Goal: Navigation & Orientation: Find specific page/section

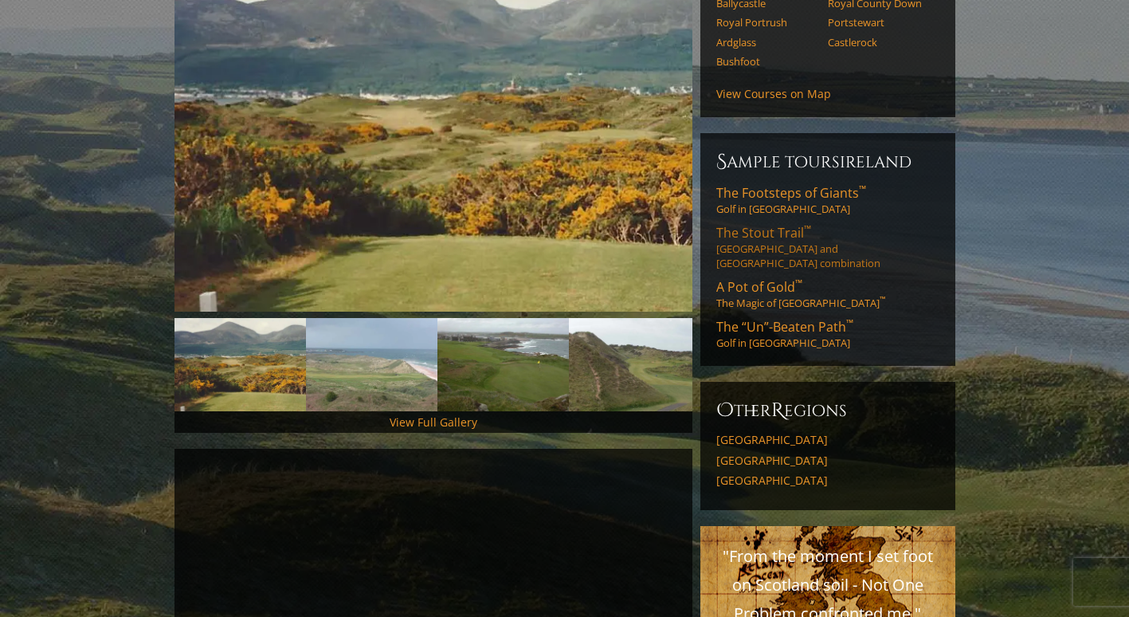
scroll to position [261, 0]
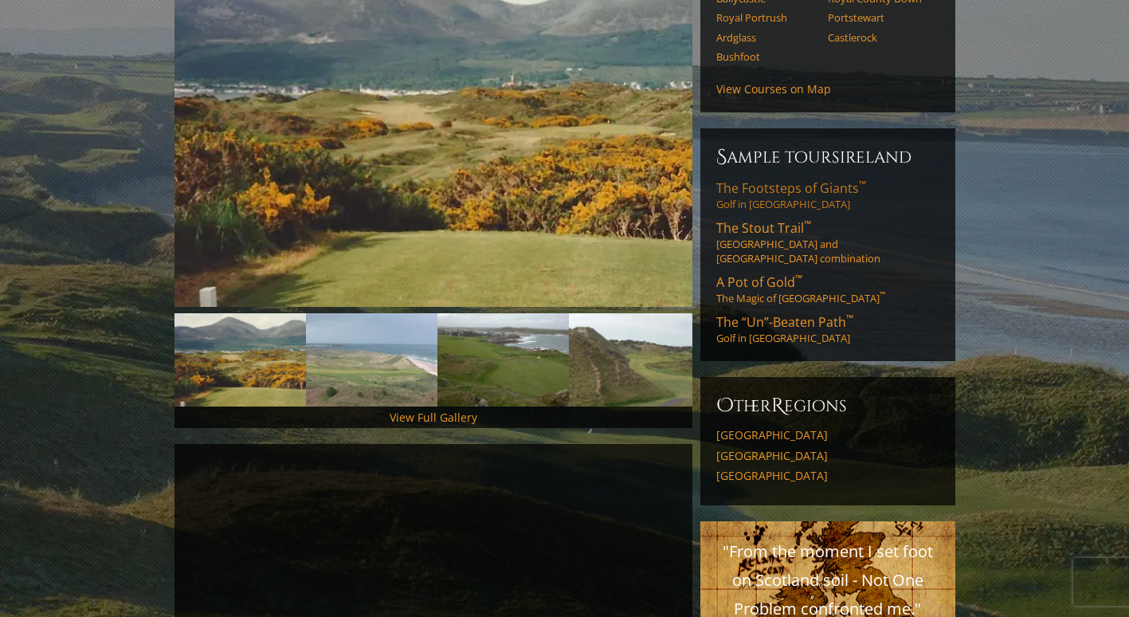
click at [801, 179] on span "The Footsteps of Giants ™" at bounding box center [791, 188] width 150 height 18
click at [759, 179] on span "The Footsteps of Giants ™" at bounding box center [791, 188] width 150 height 18
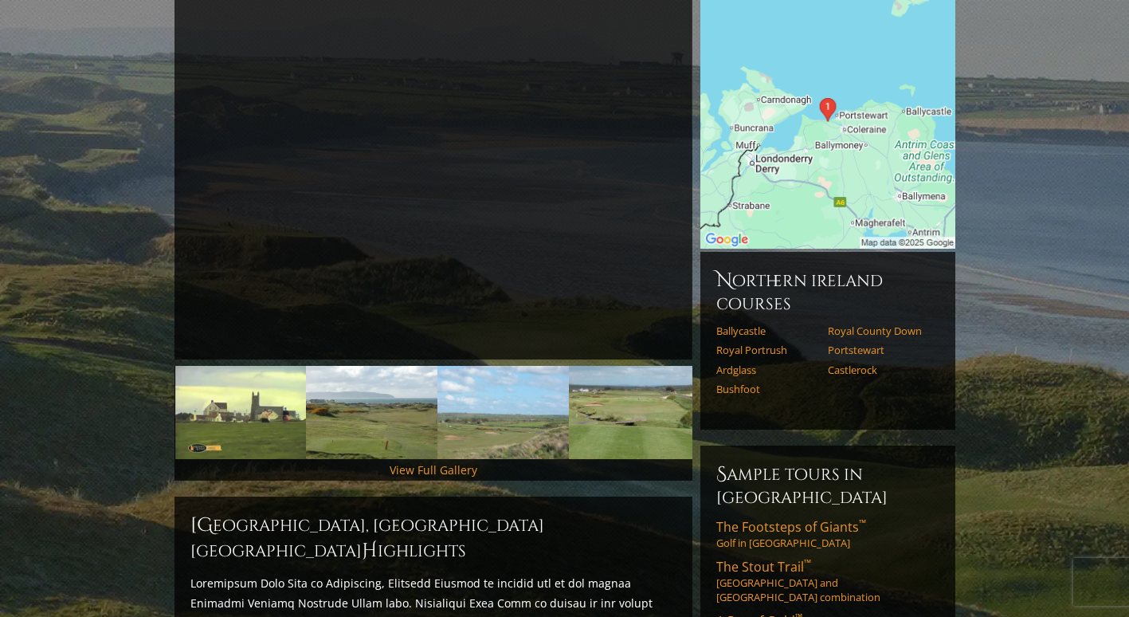
scroll to position [210, 0]
